Goal: Find specific page/section: Find specific page/section

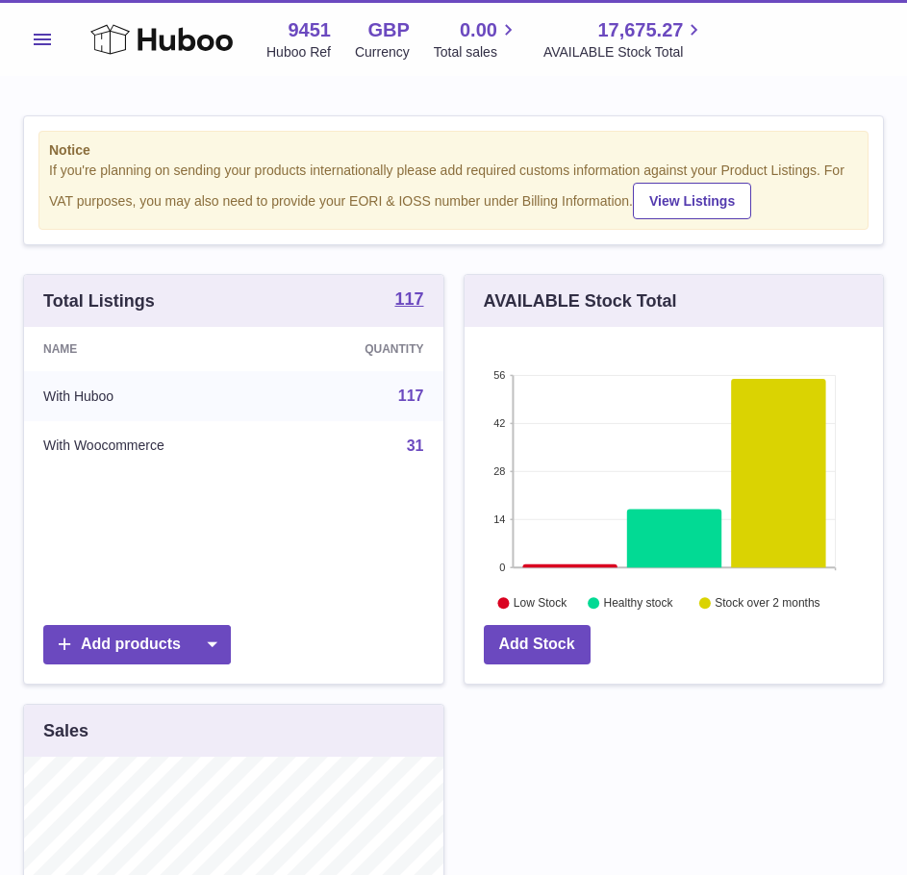
scroll to position [300, 418]
click at [28, 27] on button "Menu" at bounding box center [42, 39] width 38 height 38
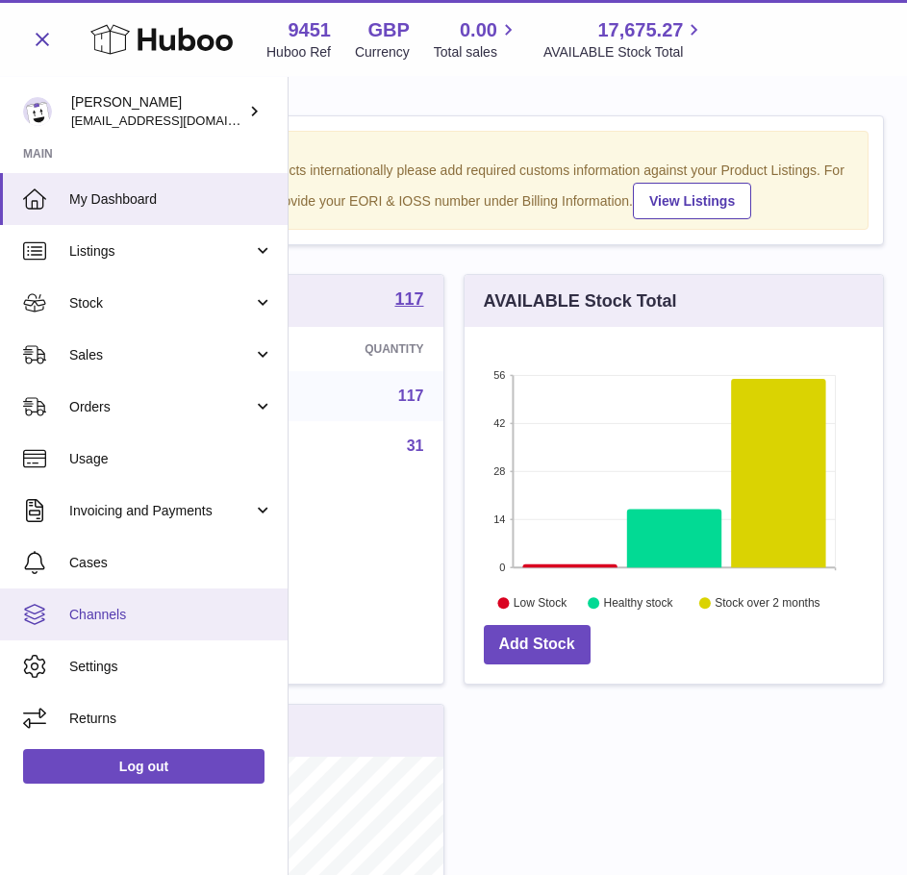
click at [138, 601] on link "Channels" at bounding box center [143, 614] width 287 height 52
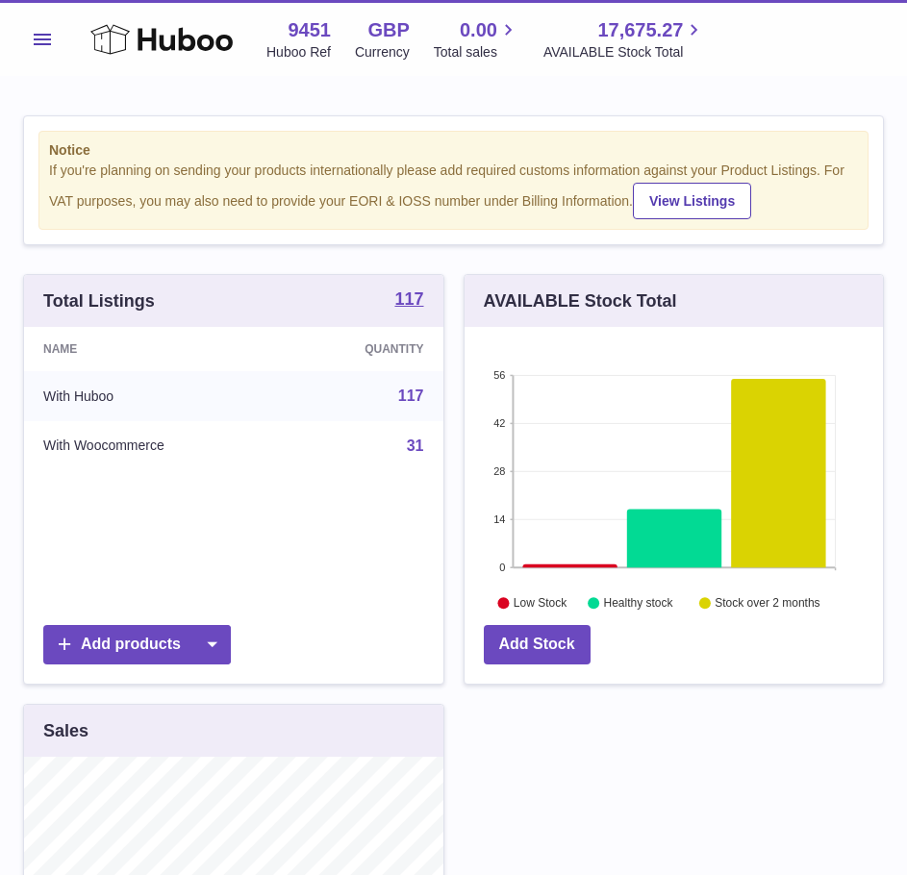
scroll to position [300, 418]
click at [37, 41] on span "Menu" at bounding box center [42, 40] width 17 height 12
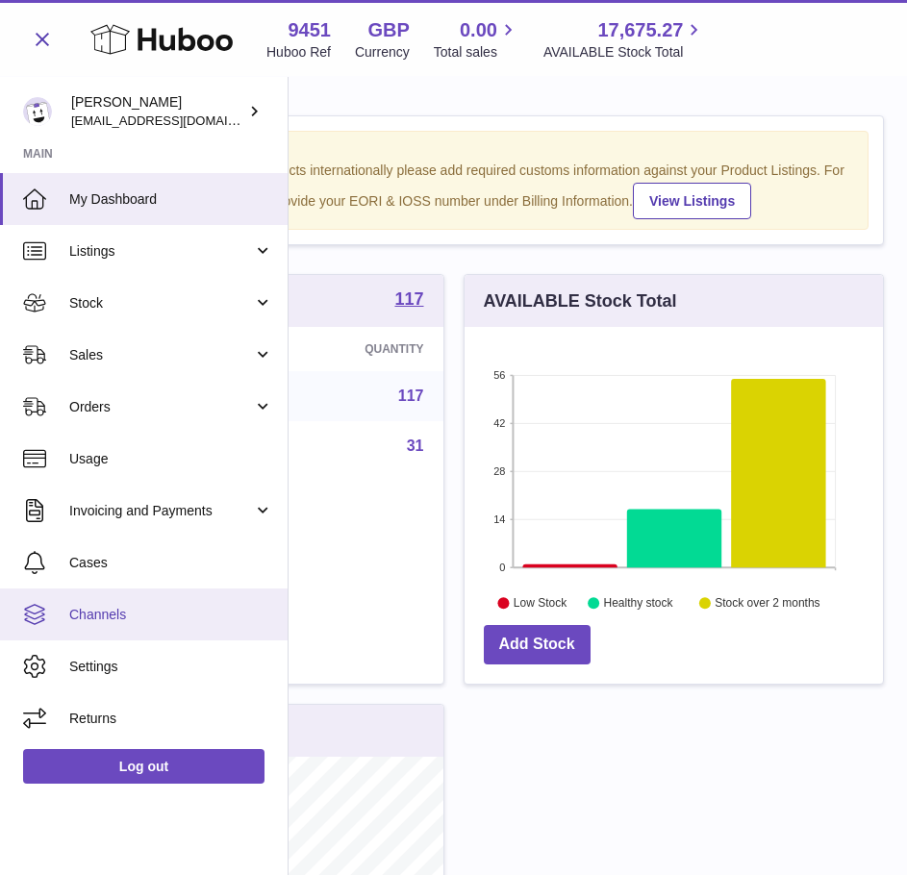
click at [149, 607] on span "Channels" at bounding box center [171, 615] width 204 height 18
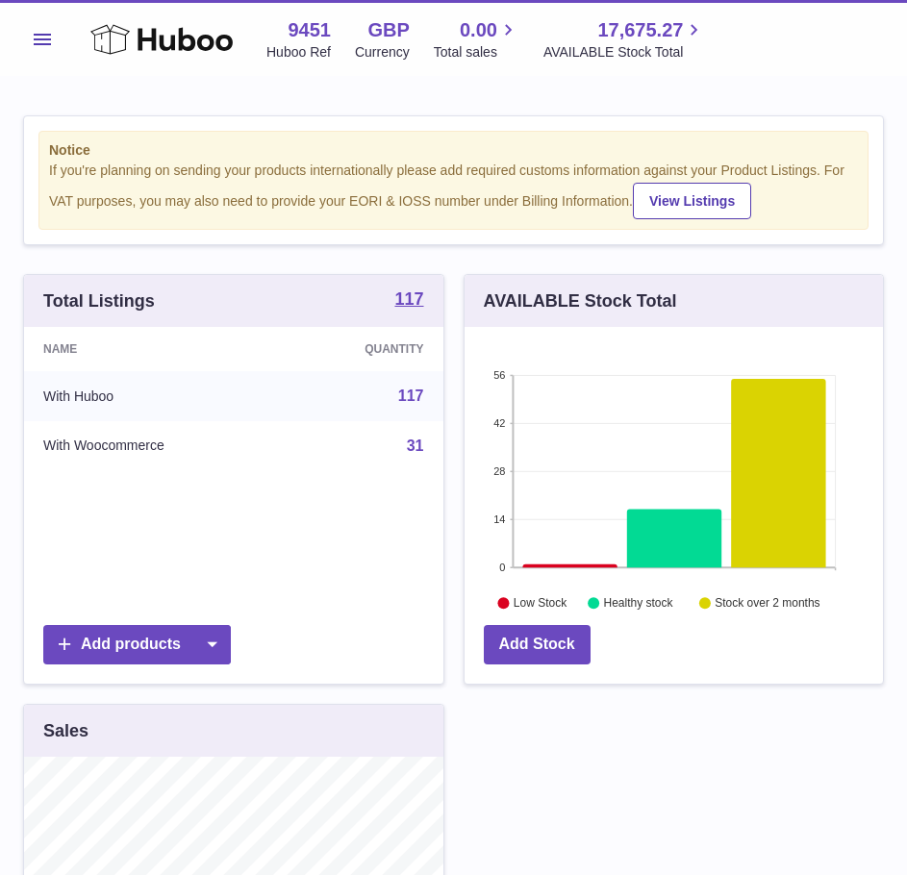
scroll to position [300, 418]
